Goal: Task Accomplishment & Management: Manage account settings

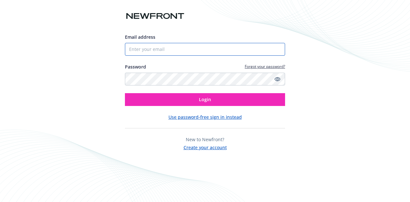
click at [187, 50] on input "Email address" at bounding box center [205, 49] width 160 height 13
click at [0, 202] on com-1password-button at bounding box center [0, 202] width 0 height 0
click at [199, 49] on input "Email address" at bounding box center [205, 49] width 160 height 13
click at [0, 202] on com-1password-button at bounding box center [0, 202] width 0 height 0
type input "[EMAIL_ADDRESS][DOMAIN_NAME]"
